Goal: Information Seeking & Learning: Find specific fact

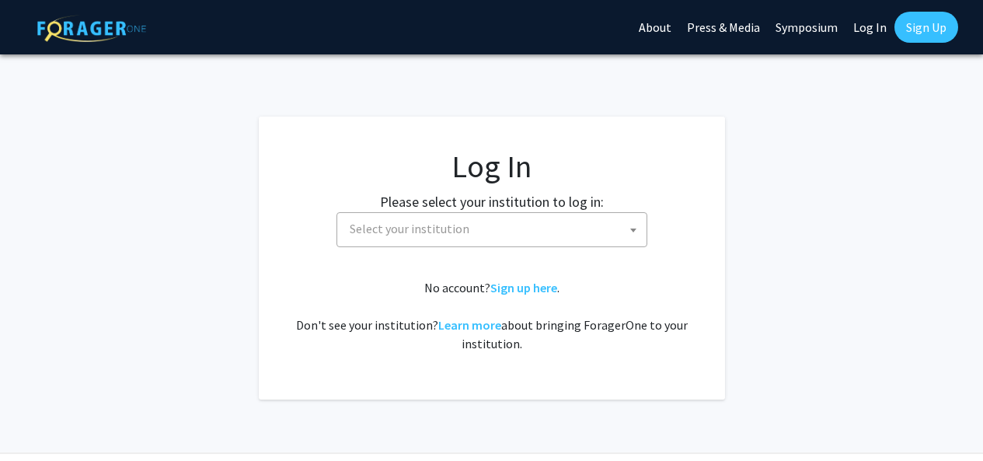
select select
click at [614, 222] on span "Select your institution" at bounding box center [495, 229] width 303 height 32
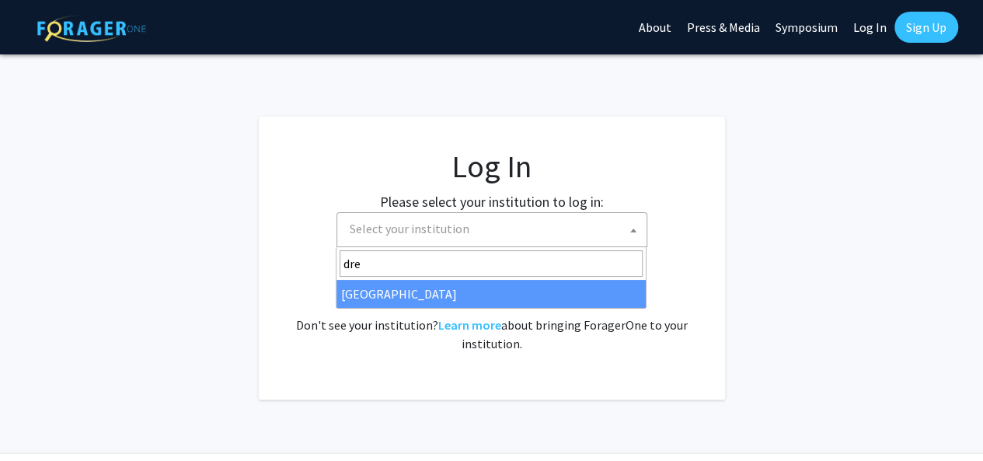
type input "drex"
select select "6"
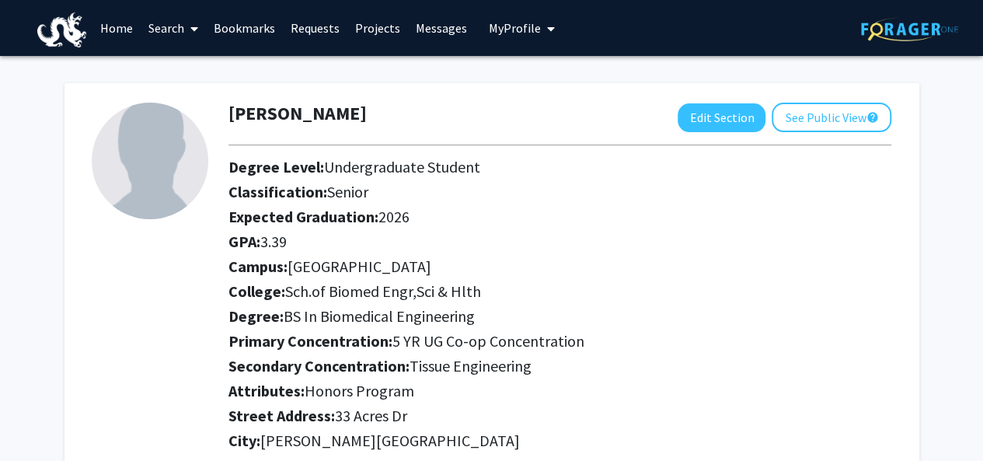
click at [155, 30] on link "Search" at bounding box center [173, 28] width 65 height 54
click at [229, 65] on span "Faculty/Staff" at bounding box center [198, 71] width 114 height 31
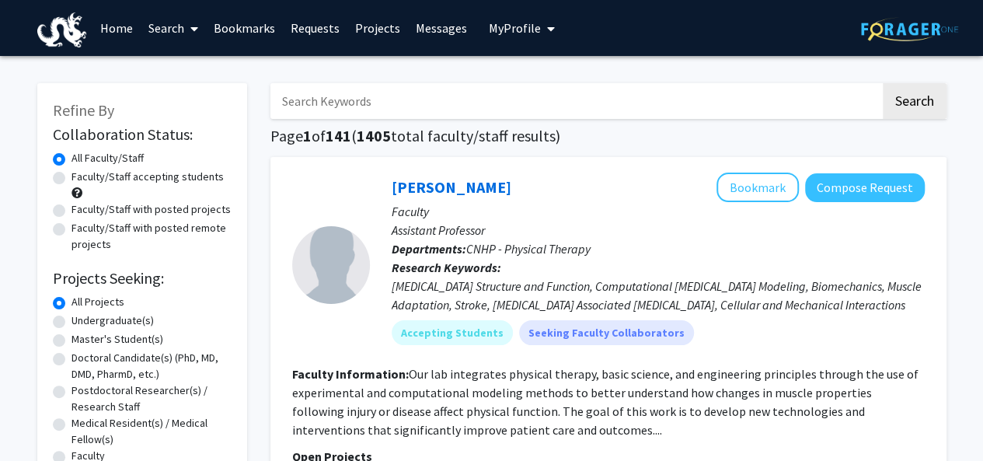
click at [546, 113] on input "Search Keywords" at bounding box center [575, 101] width 610 height 36
type input "[PERSON_NAME]"
click at [883, 83] on button "Search" at bounding box center [915, 101] width 64 height 36
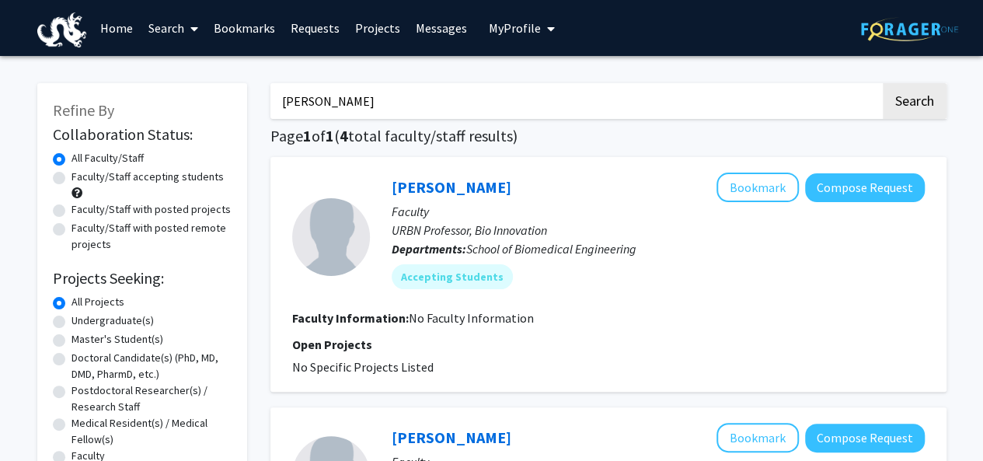
click at [317, 249] on div at bounding box center [331, 237] width 78 height 78
click at [444, 183] on link "[PERSON_NAME]" at bounding box center [452, 186] width 120 height 19
